Goal: Information Seeking & Learning: Understand process/instructions

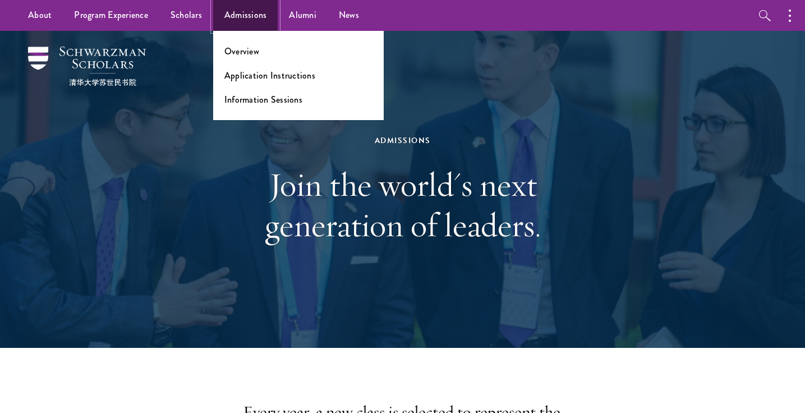
click at [244, 21] on link "Admissions" at bounding box center [245, 15] width 65 height 31
click at [272, 80] on link "Application Instructions" at bounding box center [269, 75] width 91 height 13
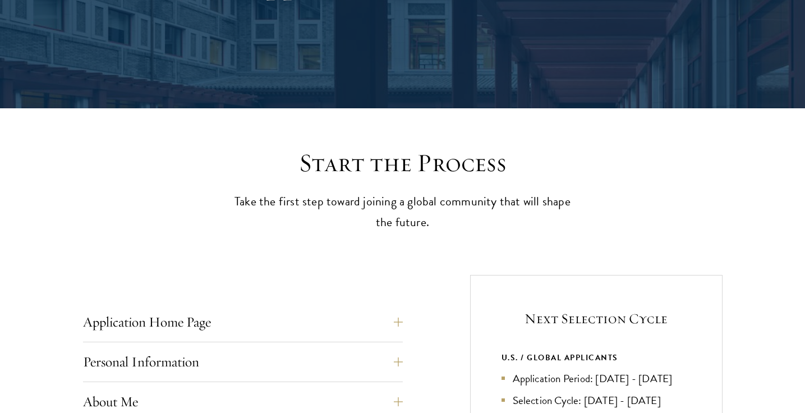
scroll to position [180, 0]
